Goal: Information Seeking & Learning: Learn about a topic

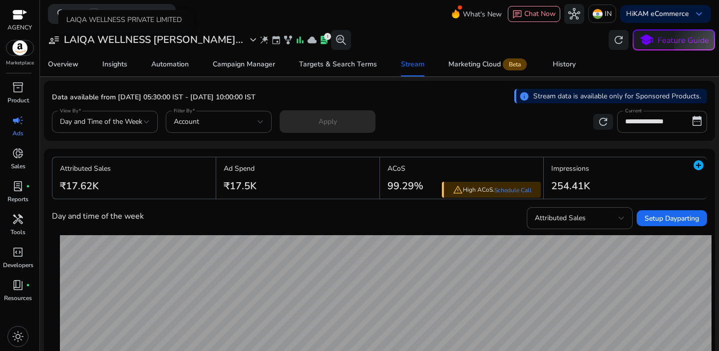
click at [124, 34] on h3 "LAIQA WELLNESS [PERSON_NAME]..." at bounding box center [153, 40] width 179 height 12
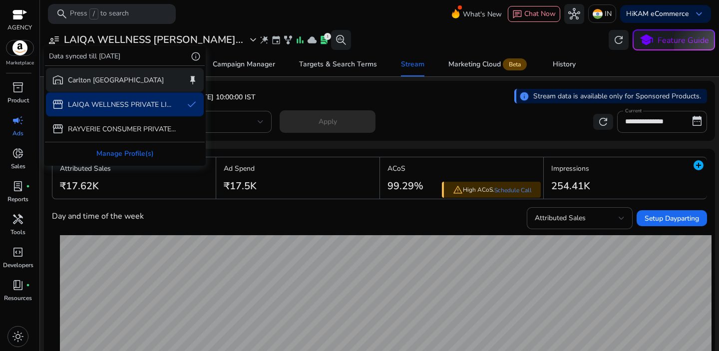
click at [121, 83] on div "warehouse [GEOGRAPHIC_DATA] keep" at bounding box center [125, 80] width 158 height 24
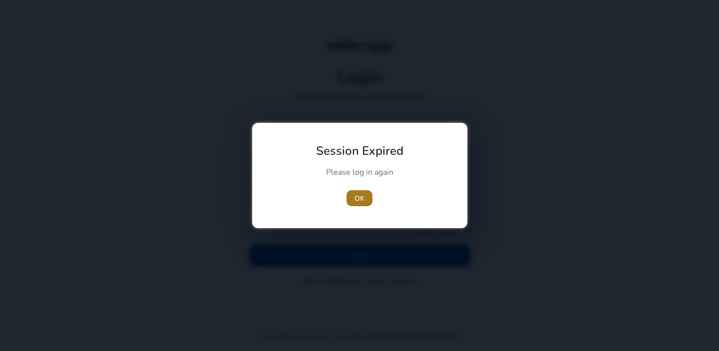
click at [365, 198] on span "button" at bounding box center [360, 198] width 26 height 24
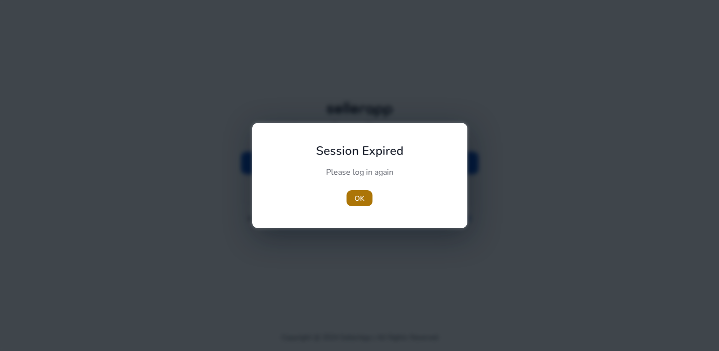
click at [361, 198] on span "OK" at bounding box center [360, 198] width 10 height 10
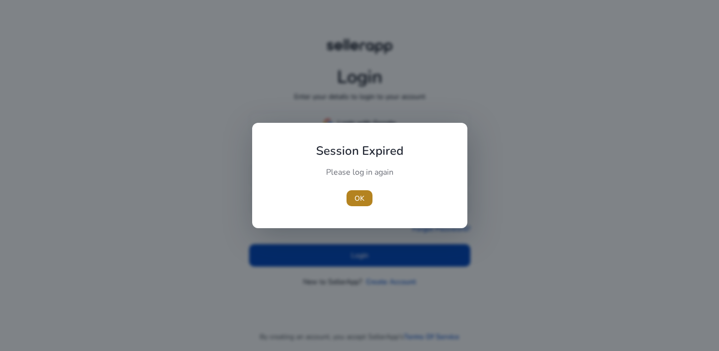
click at [364, 196] on span "OK" at bounding box center [360, 198] width 10 height 10
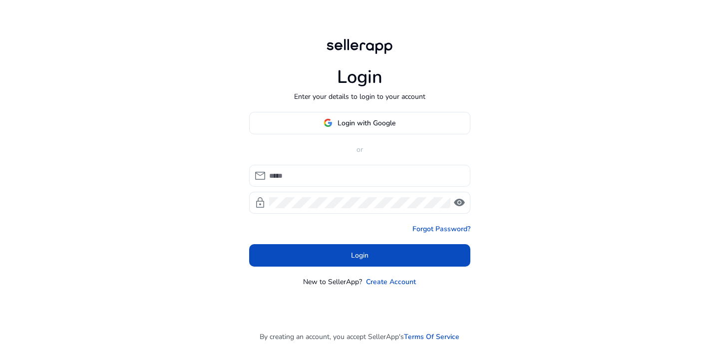
click at [326, 172] on input at bounding box center [365, 175] width 193 height 11
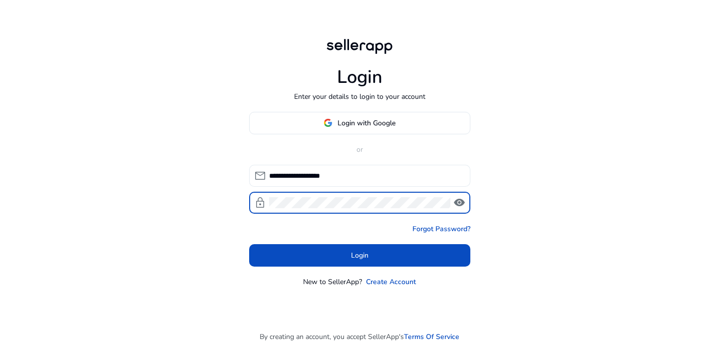
click button "Login" at bounding box center [359, 255] width 221 height 22
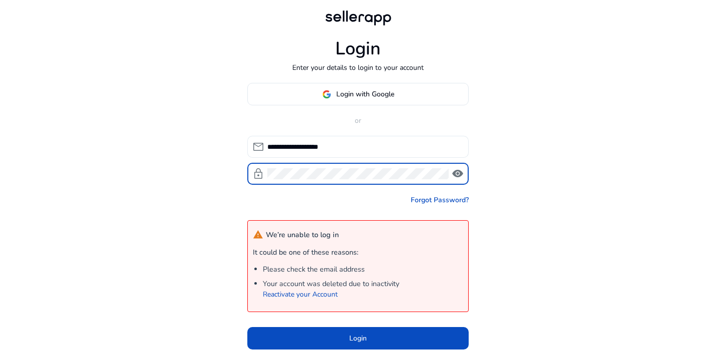
click at [278, 145] on input "**********" at bounding box center [363, 146] width 193 height 11
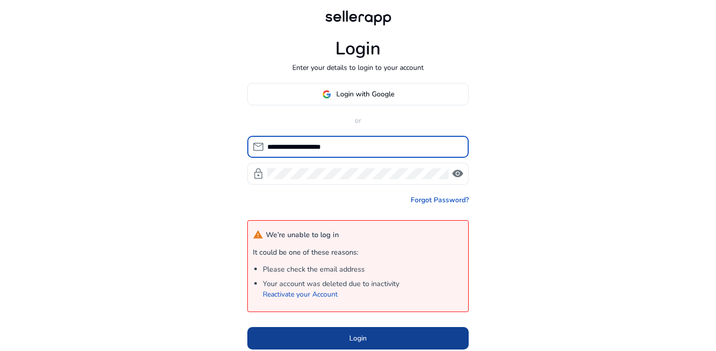
type input "**********"
click at [375, 331] on span at bounding box center [357, 338] width 221 height 24
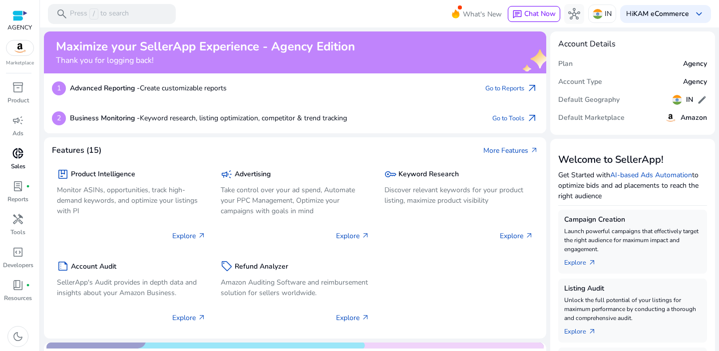
click at [21, 160] on div "donut_small" at bounding box center [18, 153] width 28 height 16
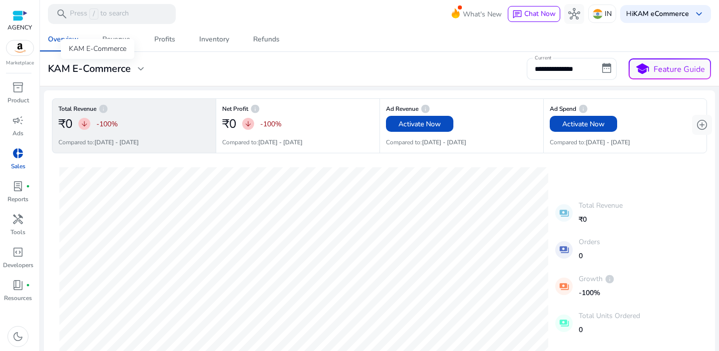
click at [119, 70] on h3 "KAM E-Commerce" at bounding box center [89, 69] width 83 height 12
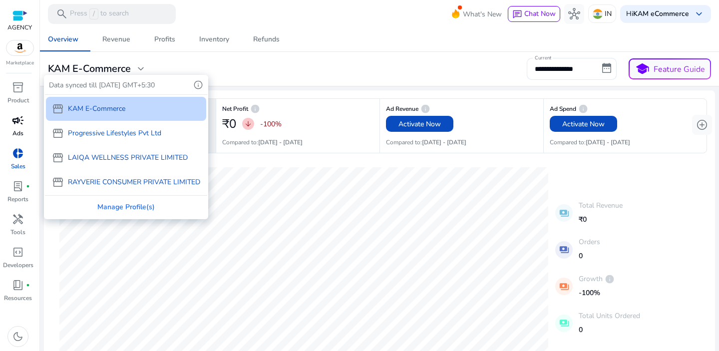
click at [18, 123] on div at bounding box center [359, 175] width 719 height 351
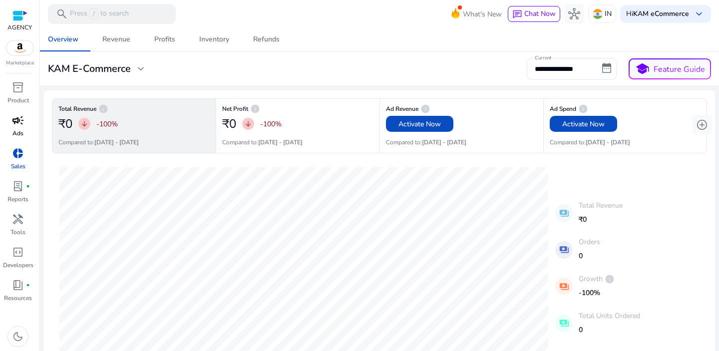
click at [15, 122] on span "campaign" at bounding box center [18, 120] width 12 height 12
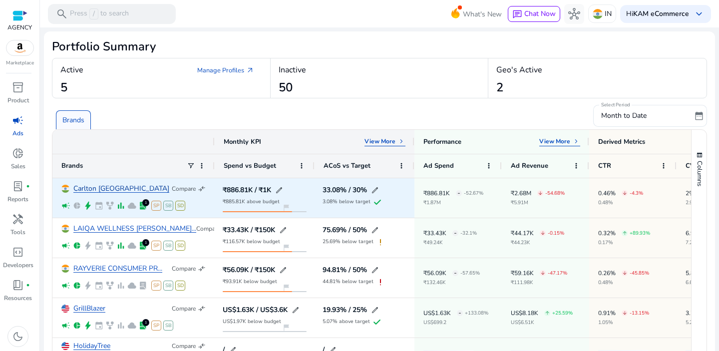
click at [96, 188] on link "Carlton [GEOGRAPHIC_DATA]" at bounding box center [121, 188] width 96 height 7
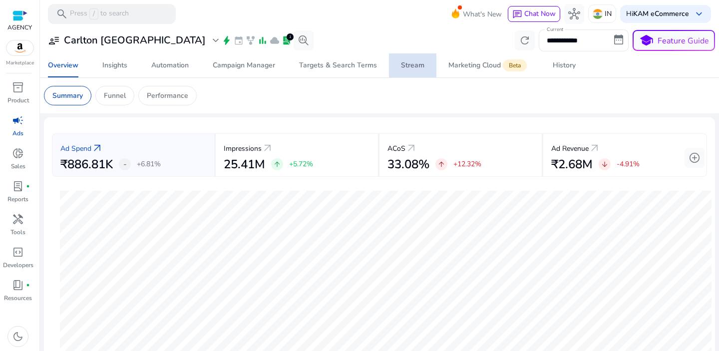
click at [417, 67] on div "Stream" at bounding box center [412, 65] width 23 height 7
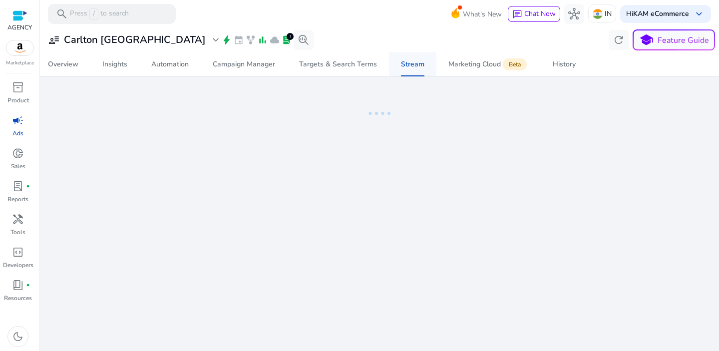
select select "*"
select select "****"
select select "*"
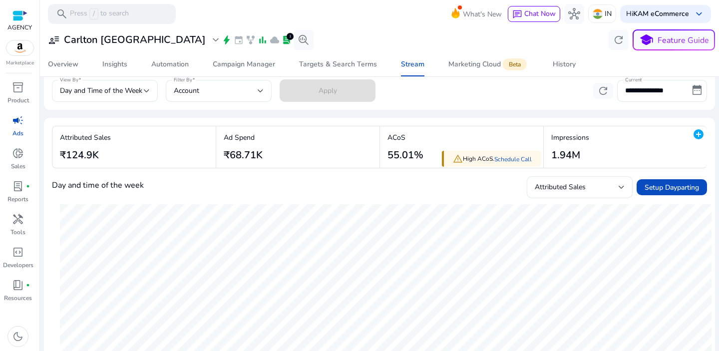
scroll to position [31, 0]
click at [218, 85] on div "Account" at bounding box center [216, 90] width 84 height 11
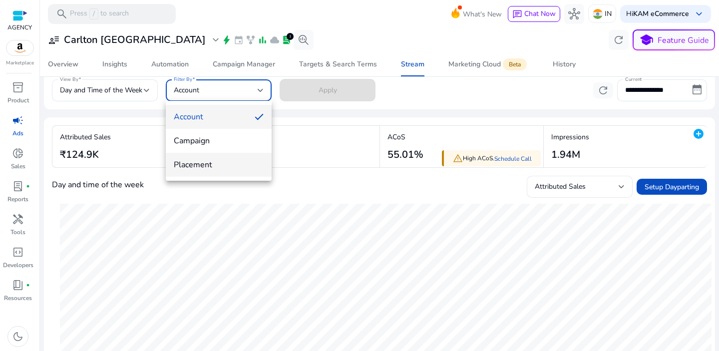
click at [218, 160] on span "Placement" at bounding box center [219, 164] width 90 height 11
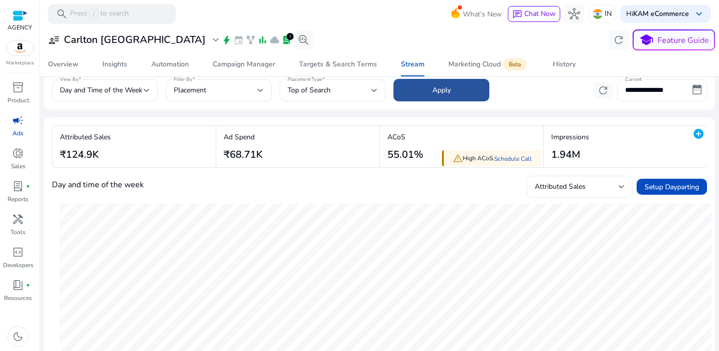
click at [425, 97] on span at bounding box center [442, 90] width 96 height 24
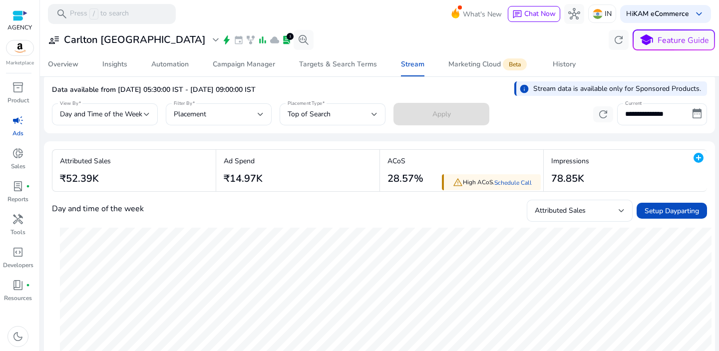
scroll to position [0, 0]
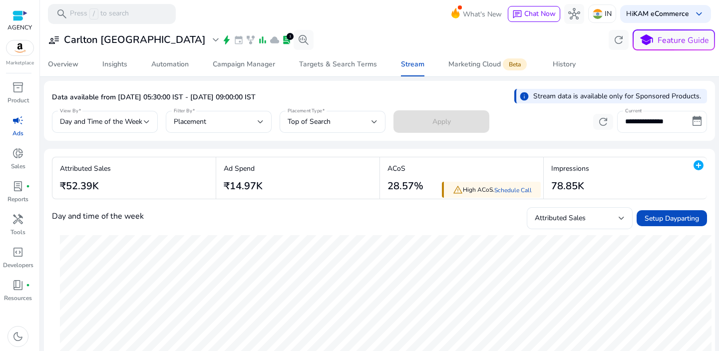
click at [677, 120] on input "**********" at bounding box center [662, 122] width 90 height 22
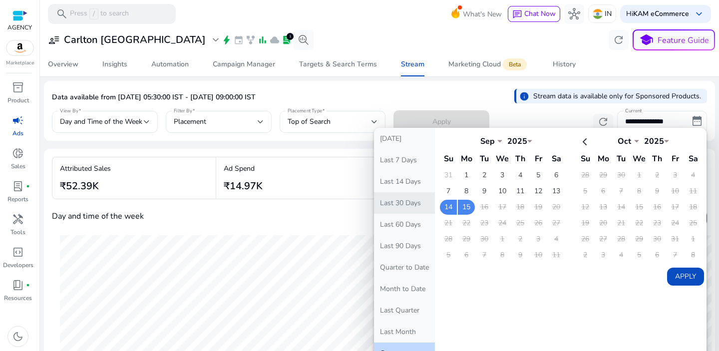
click at [409, 203] on button "Last 30 Days" at bounding box center [404, 202] width 61 height 21
type input "**********"
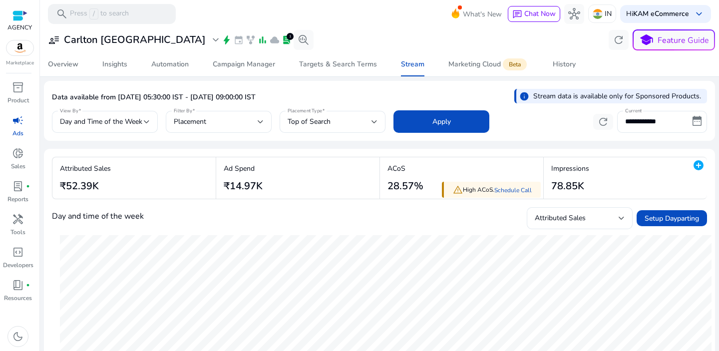
click at [460, 136] on mat-card "**********" at bounding box center [379, 111] width 671 height 60
click at [454, 126] on span at bounding box center [442, 122] width 96 height 24
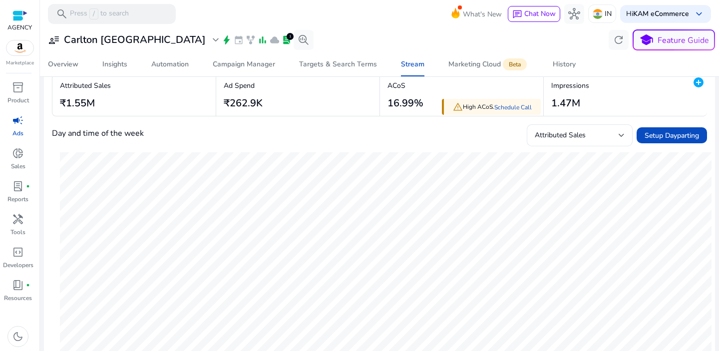
scroll to position [66, 0]
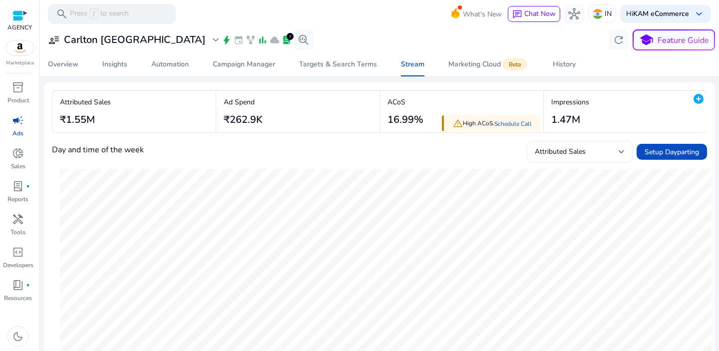
click at [620, 151] on div "Attributed Sales" at bounding box center [580, 152] width 106 height 22
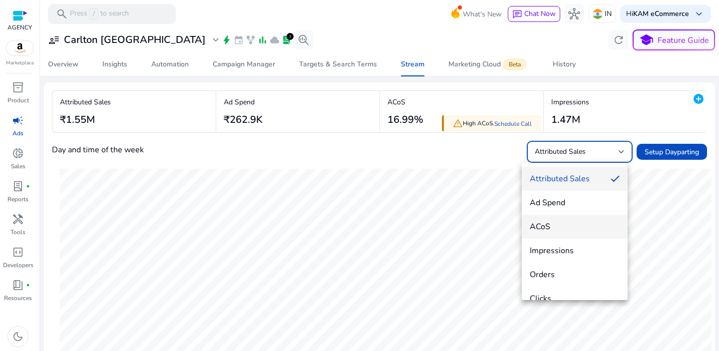
click at [570, 230] on span "ACoS" at bounding box center [575, 226] width 90 height 11
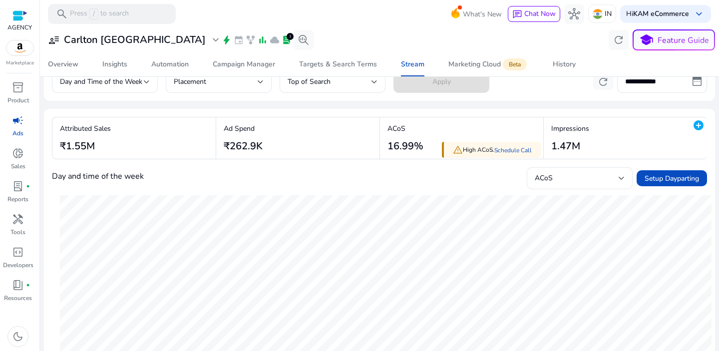
scroll to position [0, 0]
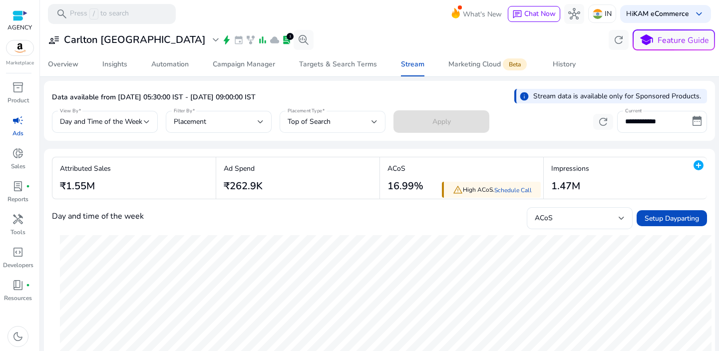
click at [335, 120] on div "Top of Search" at bounding box center [330, 121] width 84 height 11
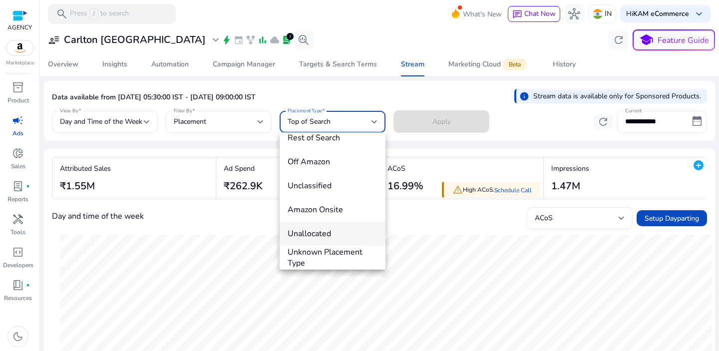
scroll to position [62, 0]
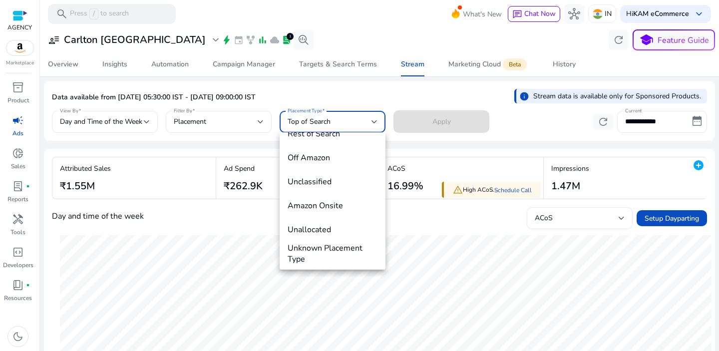
click at [218, 114] on div at bounding box center [359, 175] width 719 height 351
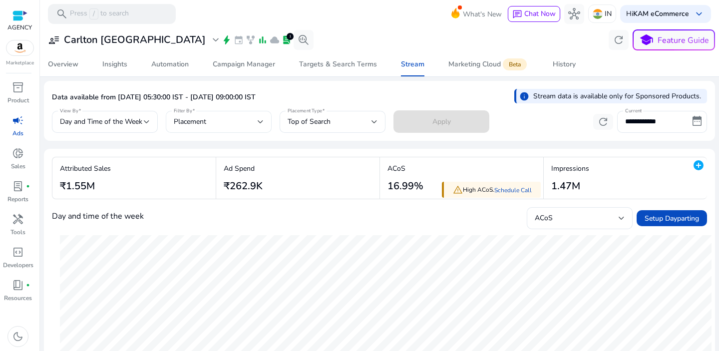
click at [239, 126] on div "Placement" at bounding box center [216, 121] width 84 height 11
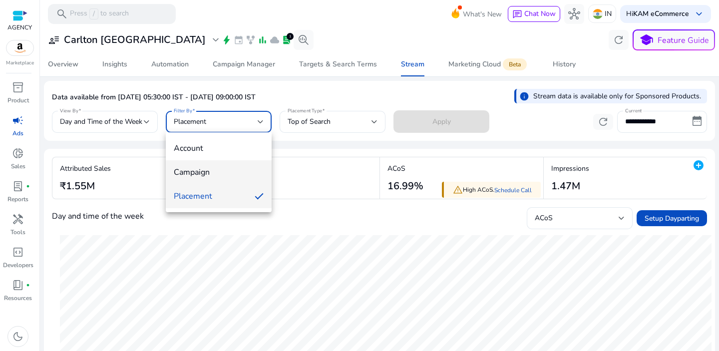
click at [228, 169] on span "Campaign" at bounding box center [219, 172] width 90 height 11
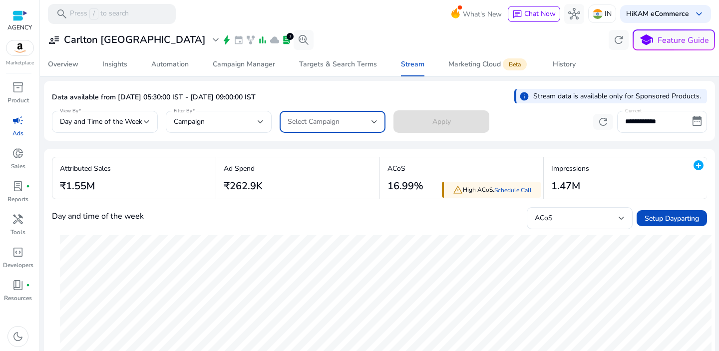
click at [332, 121] on span "Select Campaign" at bounding box center [314, 121] width 52 height 9
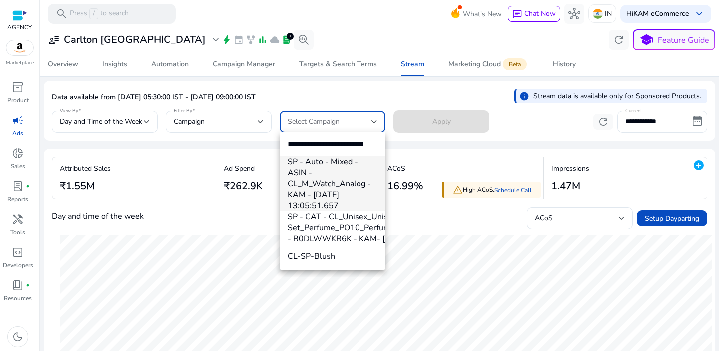
scroll to position [0, 182]
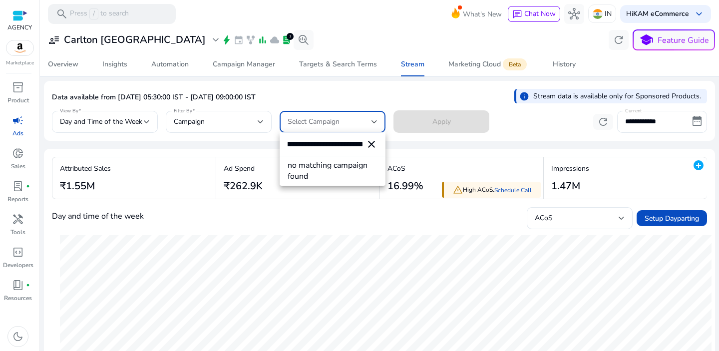
type input "**********"
click at [341, 121] on div at bounding box center [359, 175] width 719 height 351
click at [341, 121] on div "Select Campaign" at bounding box center [330, 121] width 84 height 11
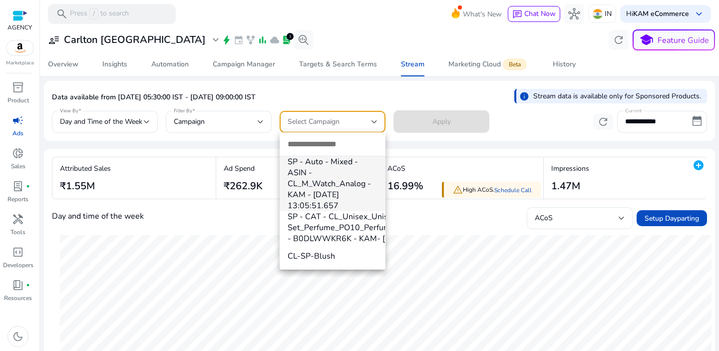
paste input "**********"
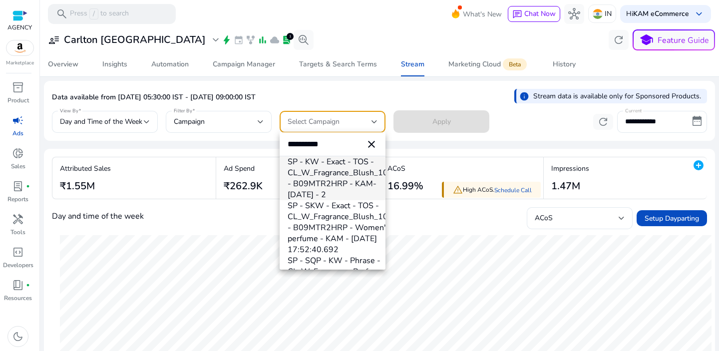
type input "**********"
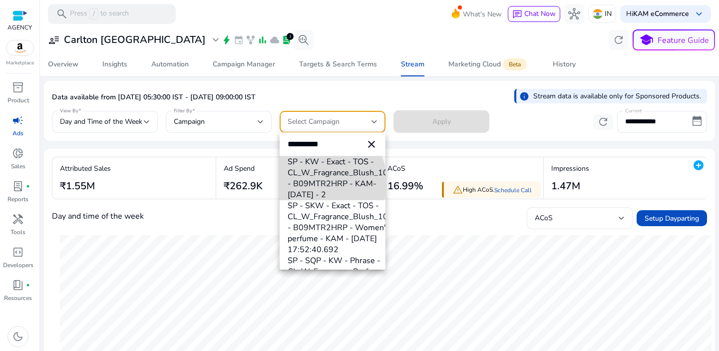
click at [317, 182] on span "SP - KW - Exact - TOS - CL_W_Fragrance_Blush_100ml - B09MTR2HRP - KAM- [DATE] -…" at bounding box center [333, 178] width 90 height 44
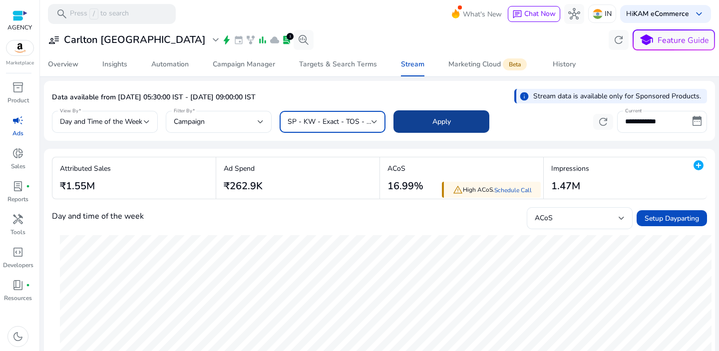
click at [459, 125] on span at bounding box center [442, 122] width 96 height 24
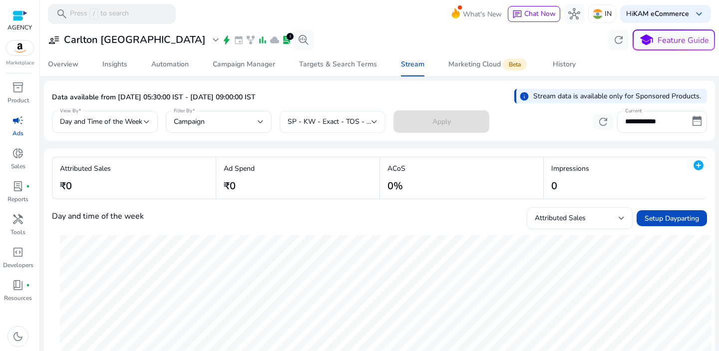
click at [354, 118] on span "SP - KW - Exact - TOS - CL_W_Fragrance_Blush_100ml - B09MTR2HRP - KAM- [DATE] -…" at bounding box center [432, 121] width 289 height 9
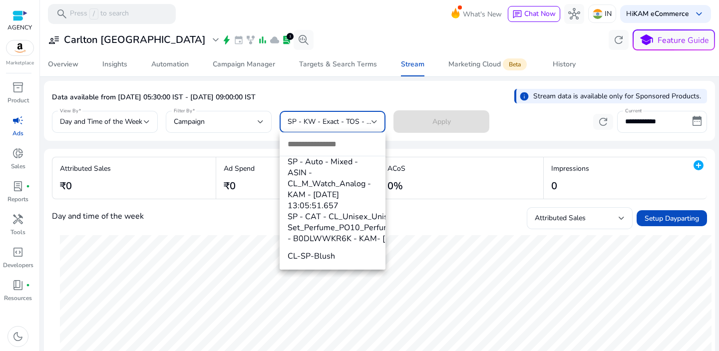
scroll to position [2465, 0]
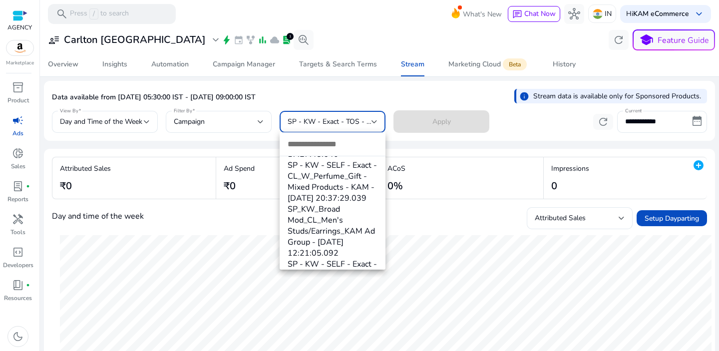
paste input "**********"
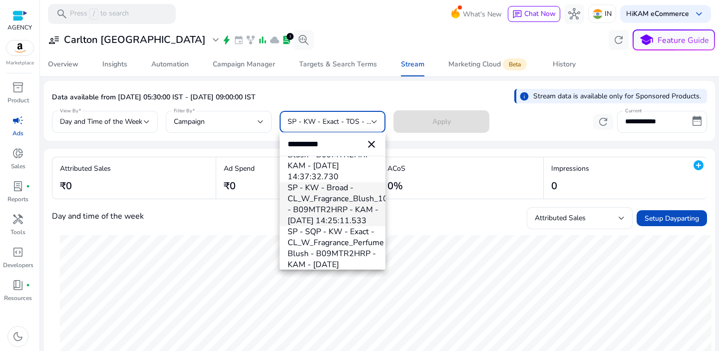
scroll to position [128, 0]
type input "**********"
click at [323, 206] on span "SP - KW - Broad - CL_W_Fragrance_Blush_100ml - B09MTR2HRP - KAM - [DATE] 14:25:…" at bounding box center [333, 204] width 90 height 44
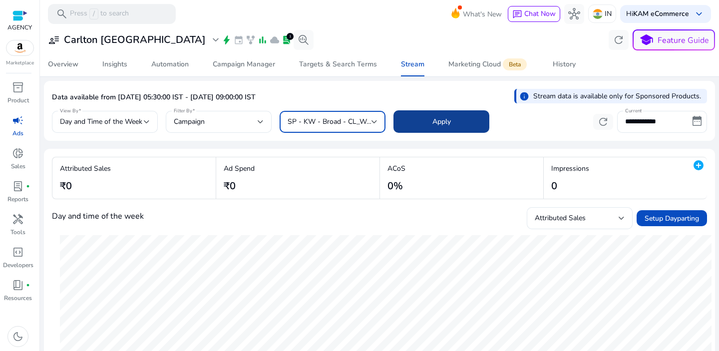
click at [421, 119] on span at bounding box center [442, 122] width 96 height 24
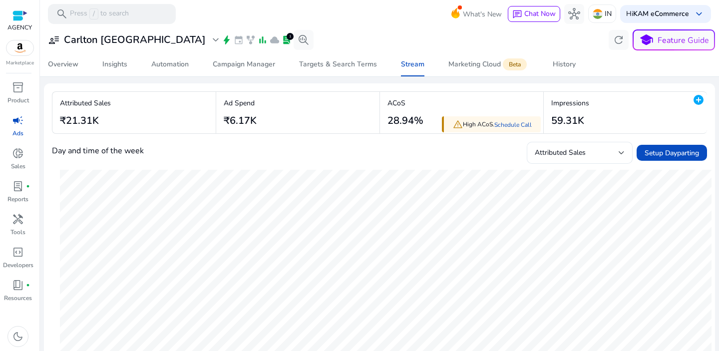
scroll to position [0, 0]
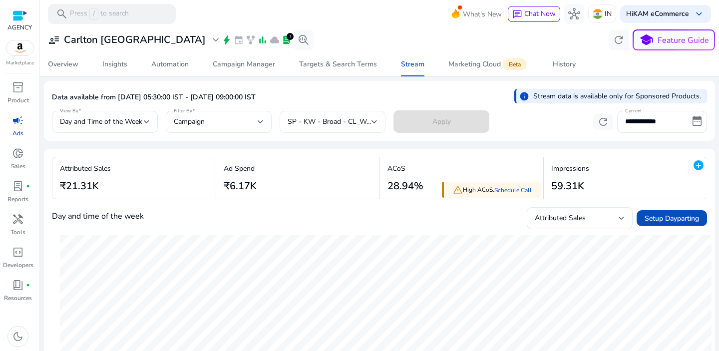
click at [334, 121] on span "SP - KW - Broad - CL_W_Fragrance_Blush_100ml - B09MTR2HRP - KAM - [DATE] 14:25:…" at bounding box center [440, 121] width 304 height 9
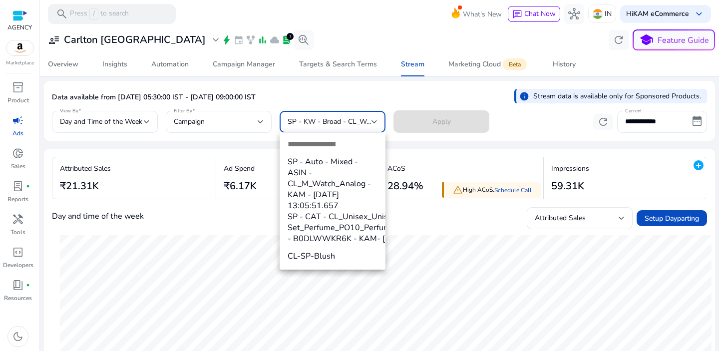
scroll to position [4031, 0]
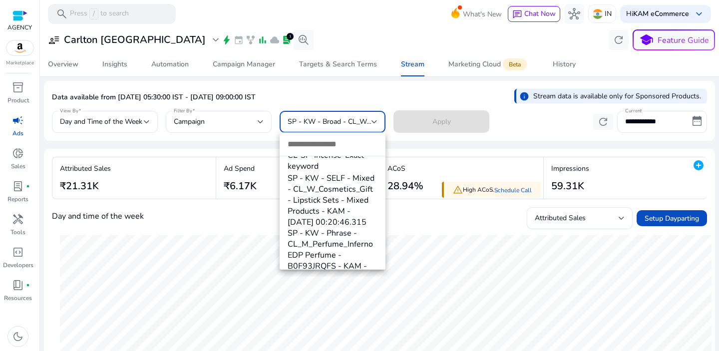
click at [225, 124] on div at bounding box center [359, 175] width 719 height 351
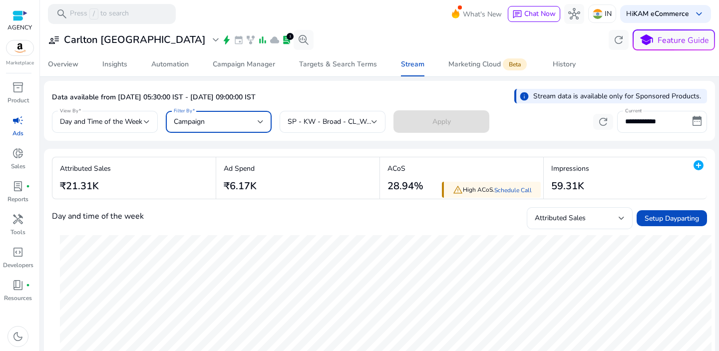
click at [225, 124] on div "Campaign" at bounding box center [216, 121] width 84 height 11
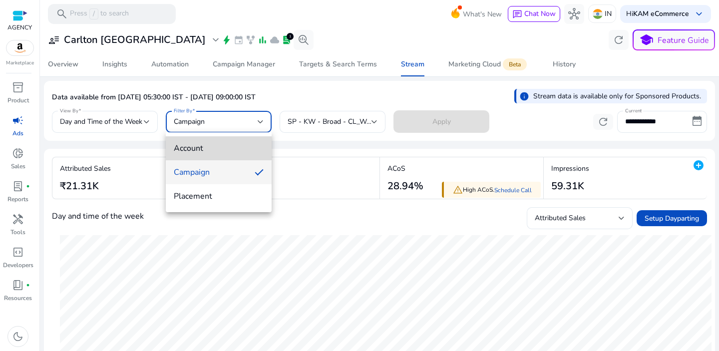
click at [216, 142] on mat-option "Account" at bounding box center [219, 148] width 106 height 24
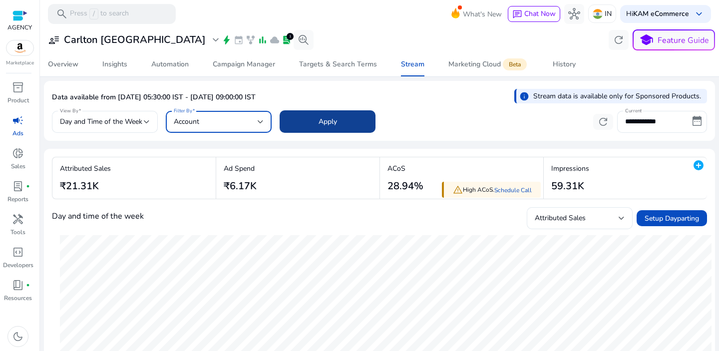
click at [328, 125] on span "Apply" at bounding box center [328, 121] width 18 height 10
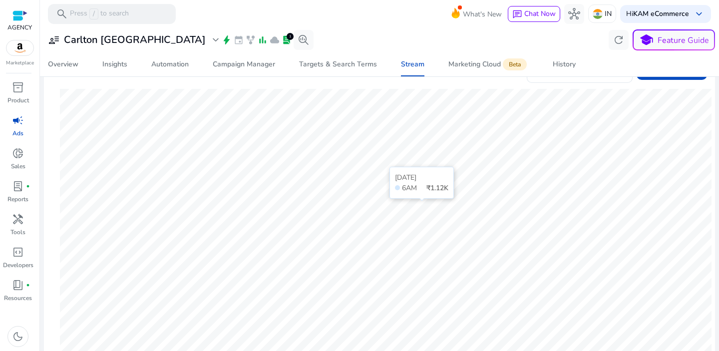
scroll to position [55, 0]
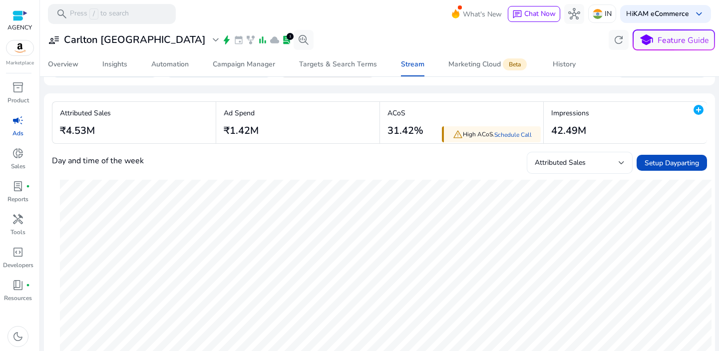
click at [559, 170] on div "Attributed Sales" at bounding box center [580, 163] width 90 height 22
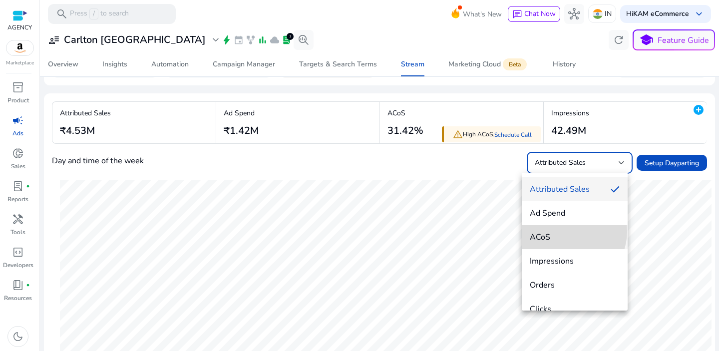
click at [567, 231] on mat-option "ACoS" at bounding box center [575, 237] width 106 height 24
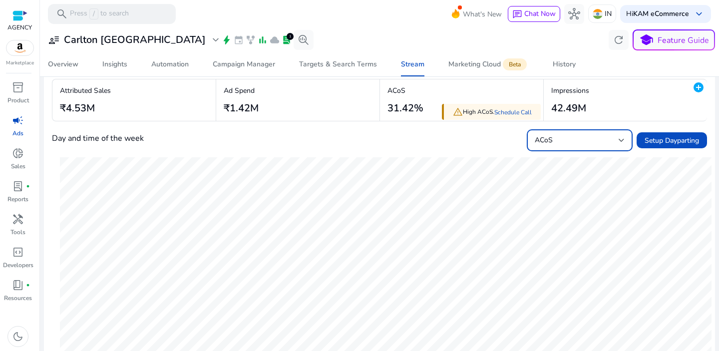
scroll to position [0, 0]
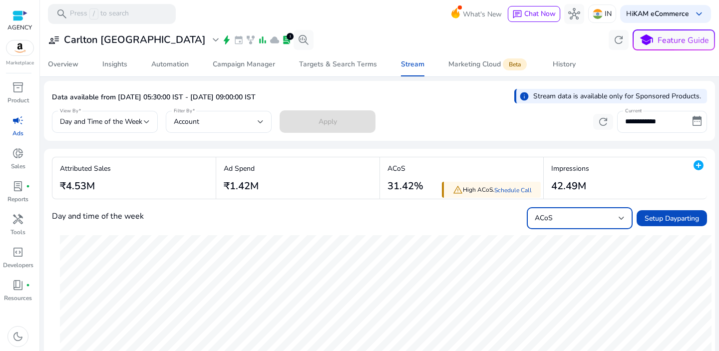
click at [564, 226] on div "ACoS" at bounding box center [580, 218] width 90 height 22
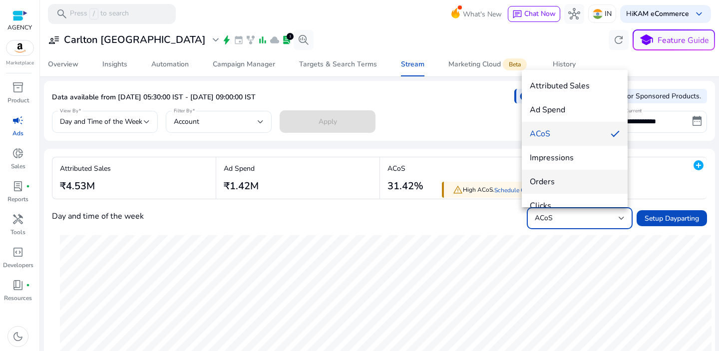
scroll to position [14, 0]
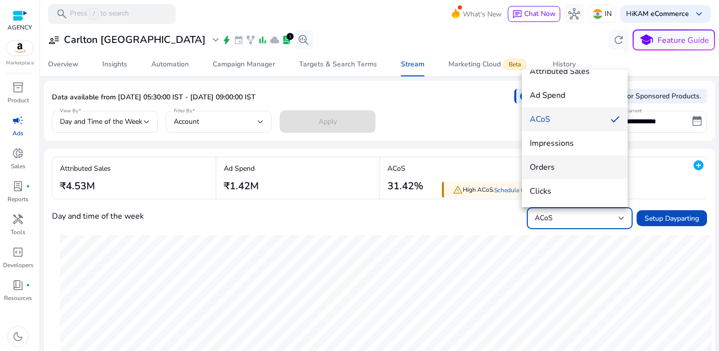
click at [561, 166] on span "Orders" at bounding box center [575, 167] width 90 height 11
